Goal: Find specific fact: Find specific page/section

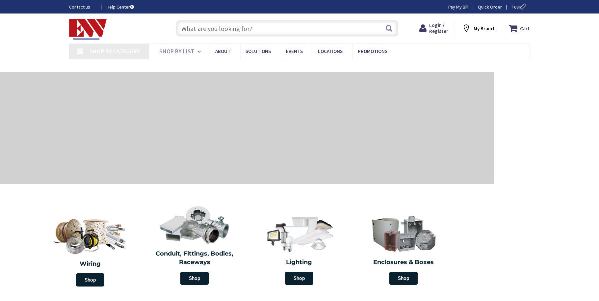
click at [223, 32] on input "text" at bounding box center [287, 28] width 222 height 16
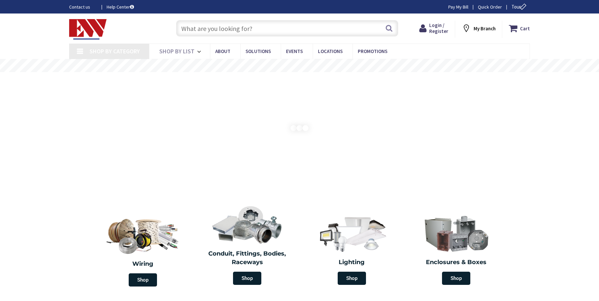
paste input "MC4002-A"
type input "MC4002-A"
